Goal: Task Accomplishment & Management: Manage account settings

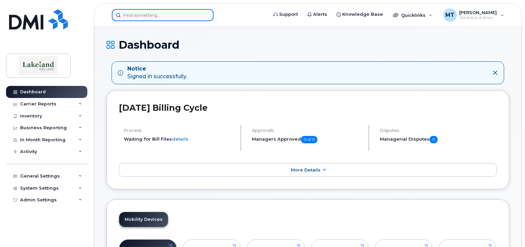
click at [138, 15] on input at bounding box center [163, 15] width 102 height 12
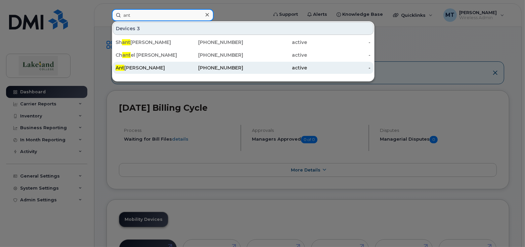
type input "ant"
click at [160, 68] on div "Ant oine Thompson Legare" at bounding box center [148, 67] width 64 height 7
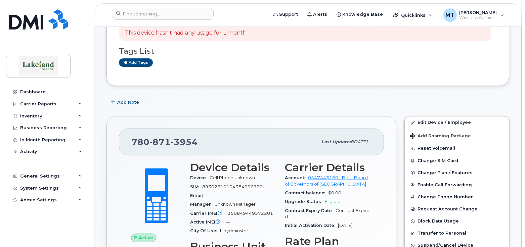
scroll to position [100, 0]
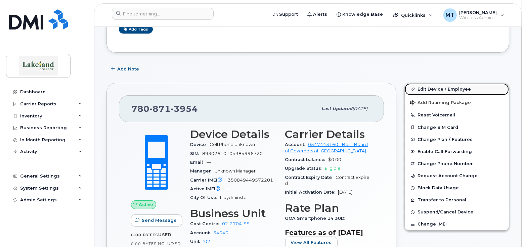
click at [432, 87] on link "Edit Device / Employee" at bounding box center [457, 89] width 104 height 12
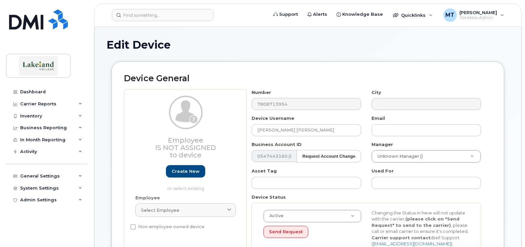
select select "5835196"
select select "5843618"
select select "5835257"
select select "5835269"
select select "5835289"
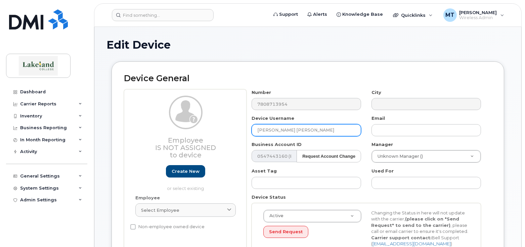
drag, startPoint x: 318, startPoint y: 130, endPoint x: 257, endPoint y: 131, distance: 61.1
click at [257, 131] on input "[PERSON_NAME] [PERSON_NAME]" at bounding box center [307, 130] width 110 height 12
paste input "[PERSON_NAME]"
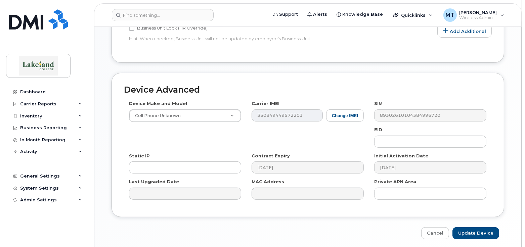
scroll to position [355, 0]
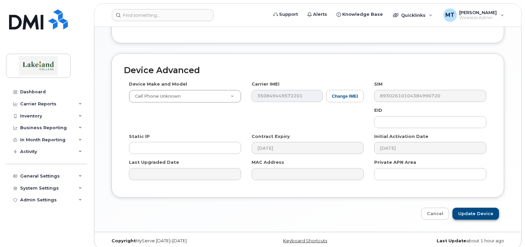
type input "[PERSON_NAME]"
click at [484, 208] on input "Update Device" at bounding box center [475, 214] width 47 height 12
type input "Saving..."
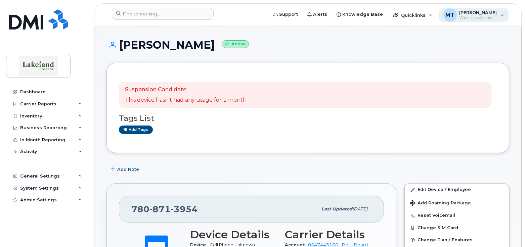
click at [472, 14] on span "[PERSON_NAME]" at bounding box center [479, 12] width 38 height 5
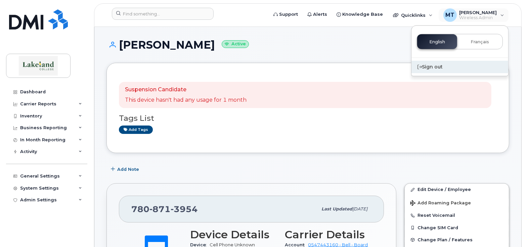
click at [430, 68] on div "Sign out" at bounding box center [459, 67] width 97 height 12
